Goal: Task Accomplishment & Management: Manage account settings

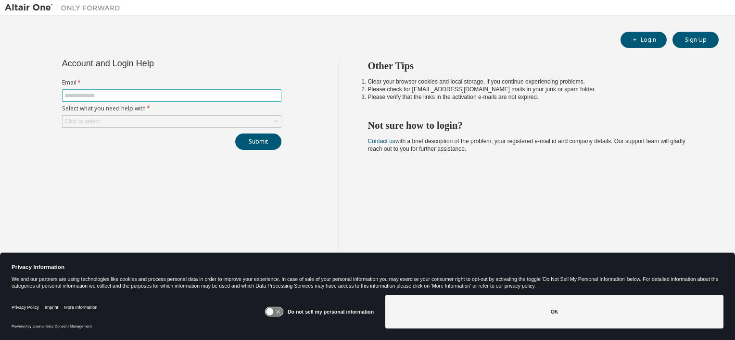
click at [257, 100] on span at bounding box center [171, 95] width 219 height 12
click at [261, 92] on input "text" at bounding box center [171, 96] width 214 height 8
type input "**********"
click at [212, 121] on div "Click to select" at bounding box center [171, 122] width 218 height 12
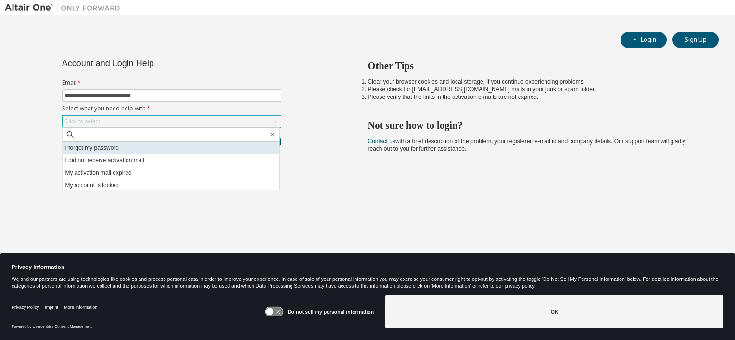
click at [210, 148] on li "I forgot my password" at bounding box center [171, 148] width 216 height 12
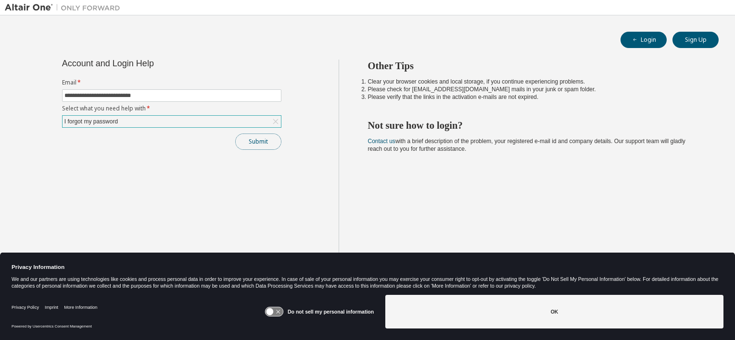
click at [265, 137] on button "Submit" at bounding box center [258, 142] width 46 height 16
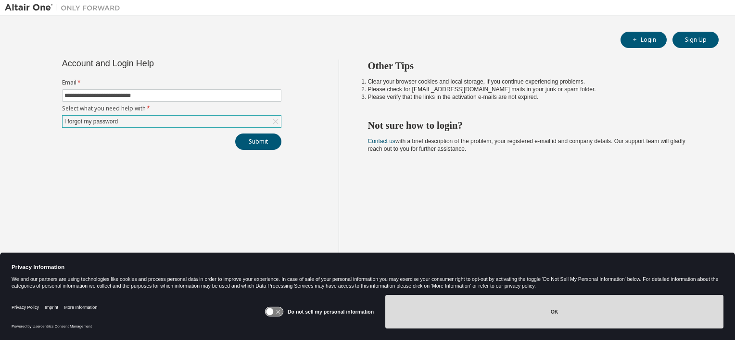
click at [458, 301] on button "OK" at bounding box center [554, 312] width 338 height 34
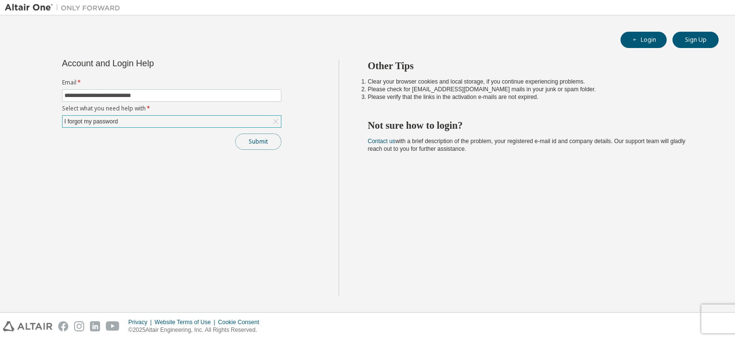
click at [259, 140] on button "Submit" at bounding box center [258, 142] width 46 height 16
click at [636, 38] on icon "button" at bounding box center [635, 40] width 6 height 6
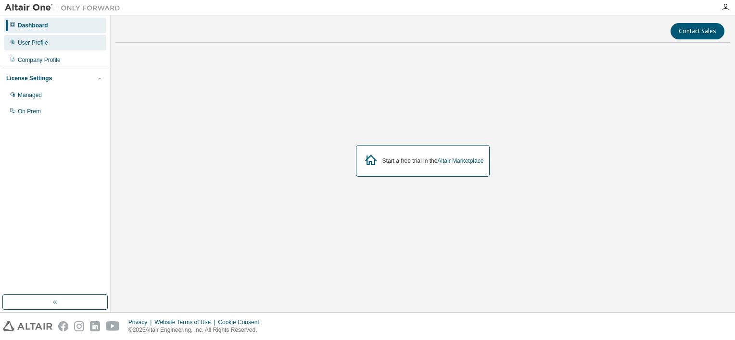
click at [67, 46] on div "User Profile" at bounding box center [55, 42] width 102 height 15
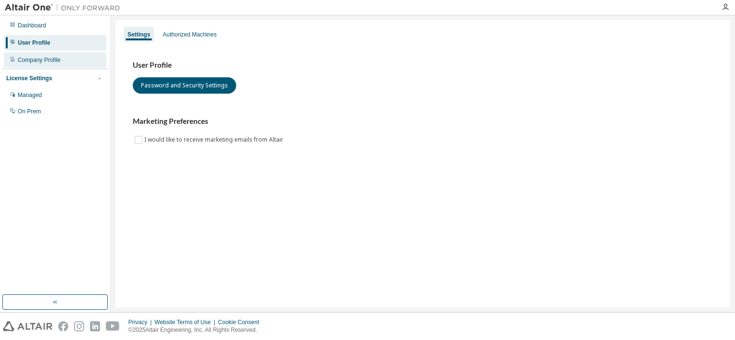
click at [68, 63] on div "Company Profile" at bounding box center [55, 59] width 102 height 15
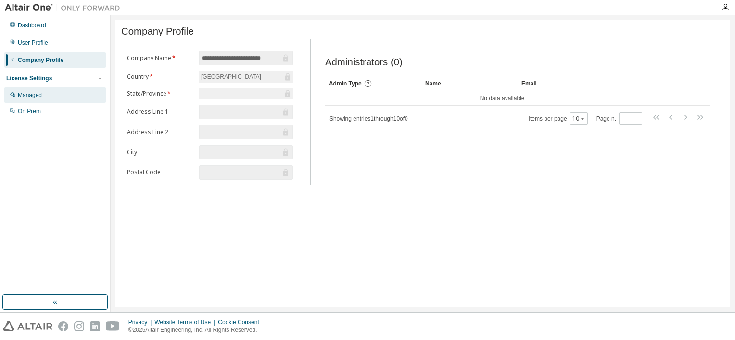
click at [68, 90] on div "Managed" at bounding box center [55, 94] width 102 height 15
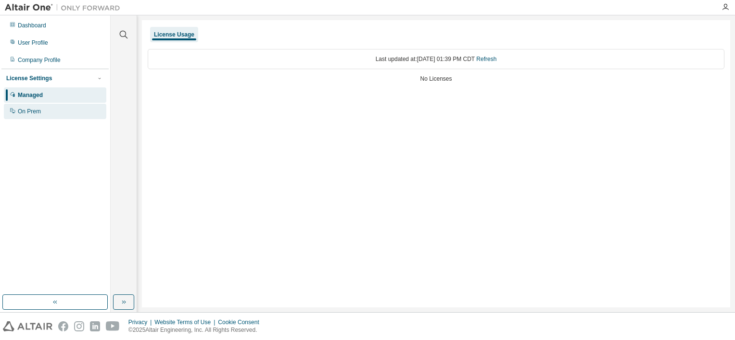
click at [65, 106] on div "On Prem" at bounding box center [55, 111] width 102 height 15
